Goal: Information Seeking & Learning: Learn about a topic

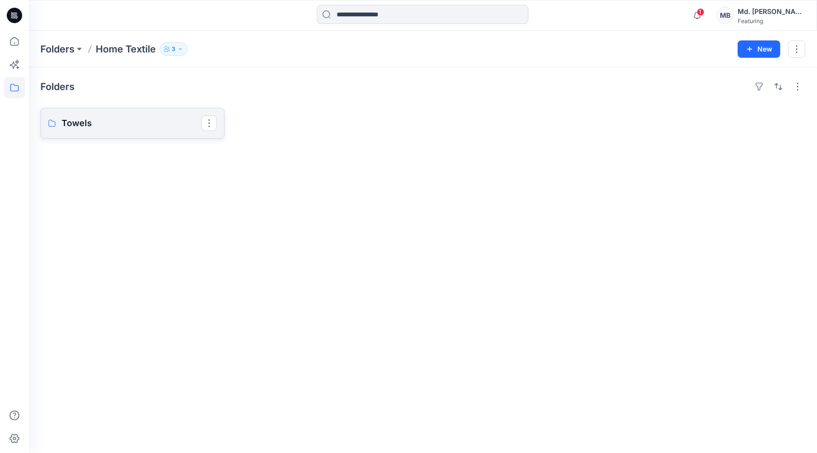
click at [98, 133] on link "Towels" at bounding box center [132, 123] width 184 height 31
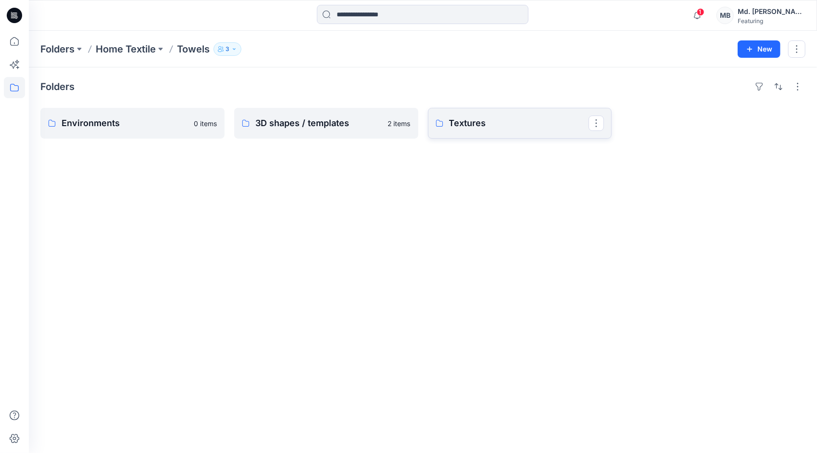
click at [480, 128] on p "Textures" at bounding box center [519, 122] width 140 height 13
click at [473, 129] on link "Main material" at bounding box center [520, 123] width 184 height 31
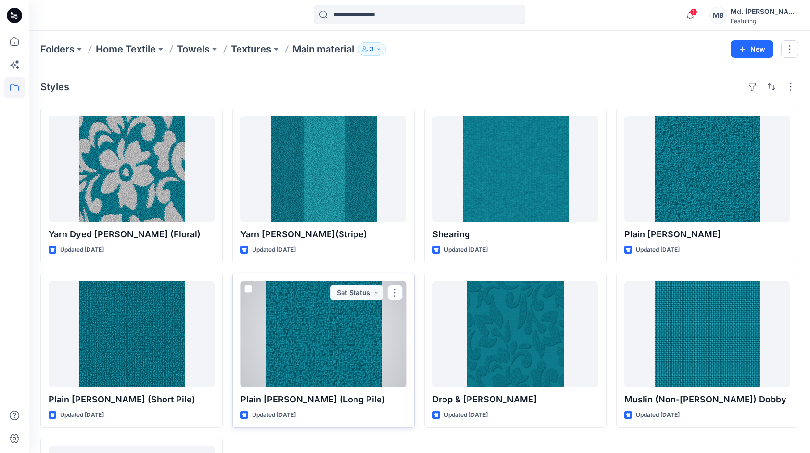
click at [311, 323] on div at bounding box center [324, 334] width 166 height 106
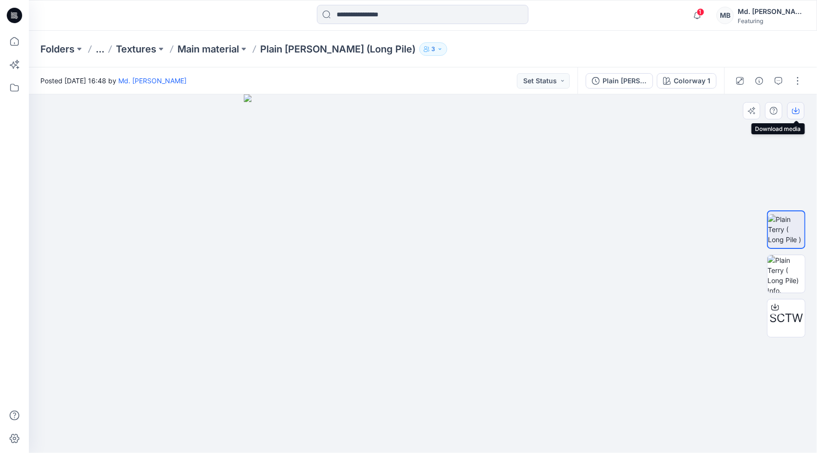
click at [795, 112] on icon "button" at bounding box center [796, 111] width 8 height 8
click at [222, 47] on p "Main material" at bounding box center [209, 48] width 62 height 13
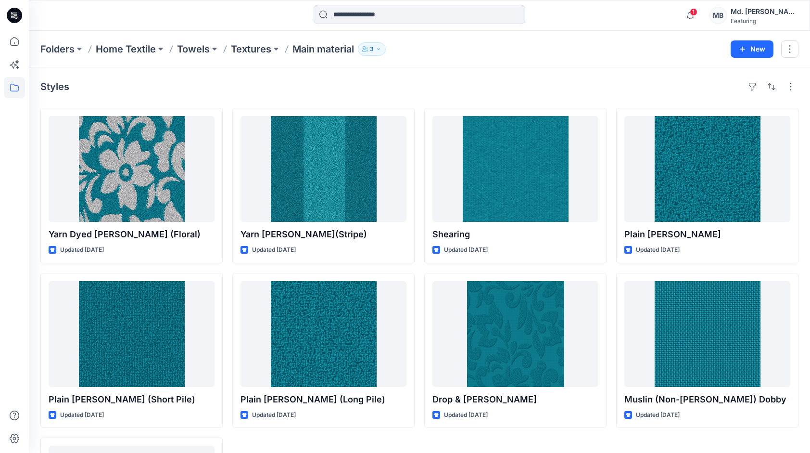
click at [249, 46] on p "Textures" at bounding box center [251, 48] width 40 height 13
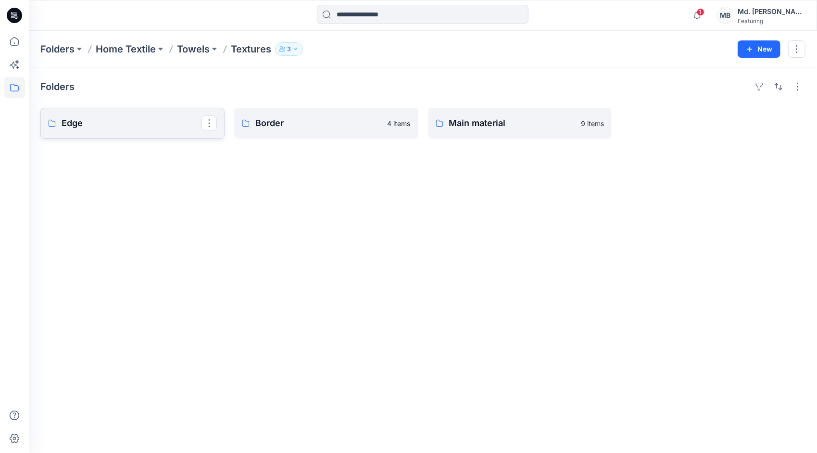
click at [140, 126] on p "Edge" at bounding box center [132, 122] width 140 height 13
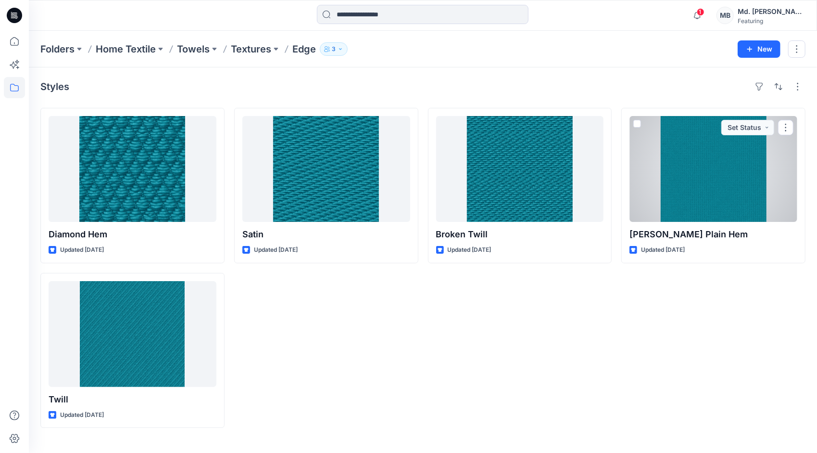
click at [745, 190] on div at bounding box center [714, 169] width 168 height 106
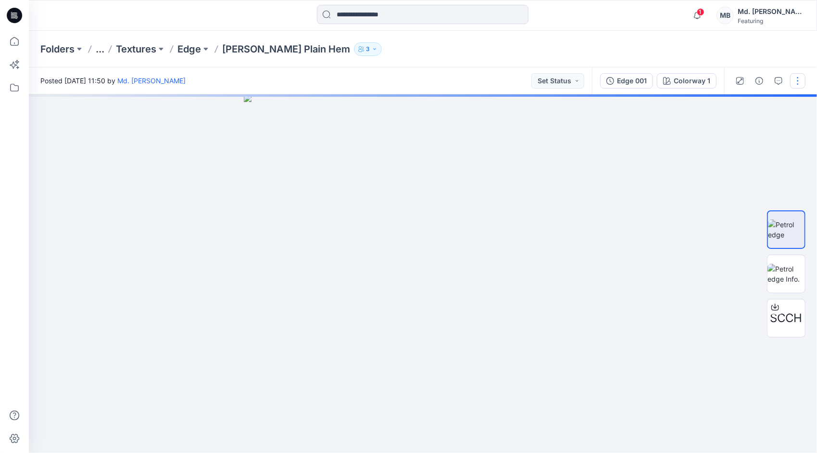
click at [803, 80] on button "button" at bounding box center [798, 80] width 15 height 15
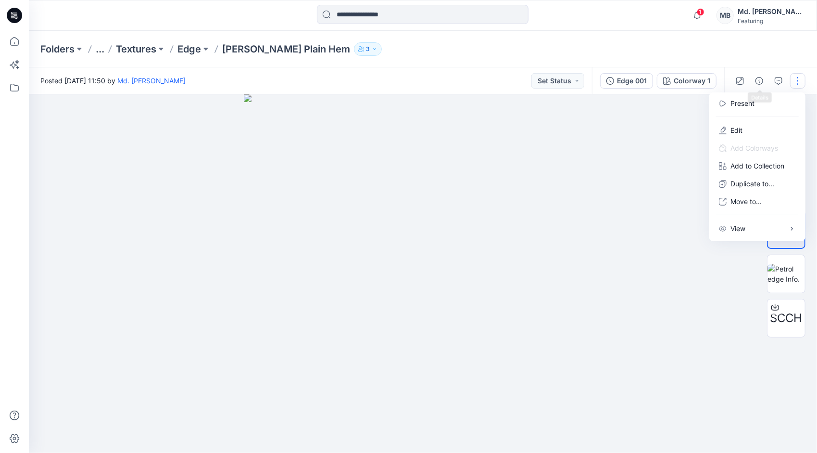
click at [643, 133] on div at bounding box center [423, 273] width 789 height 358
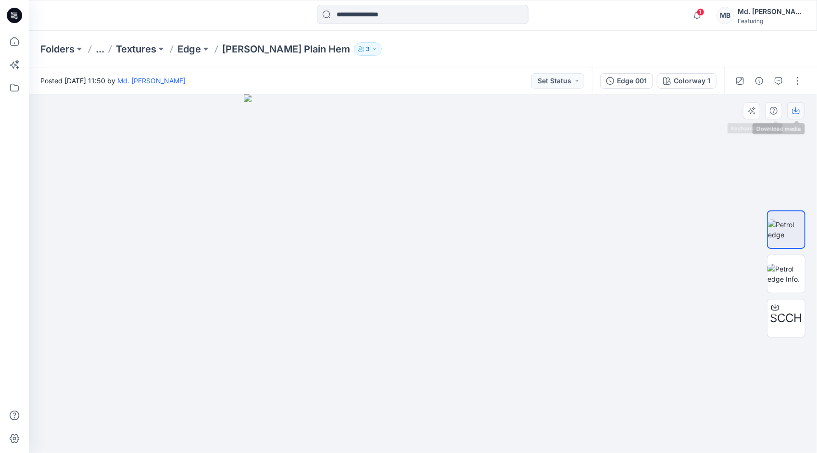
click at [793, 112] on icon "button" at bounding box center [796, 111] width 8 height 8
